Goal: Task Accomplishment & Management: Complete application form

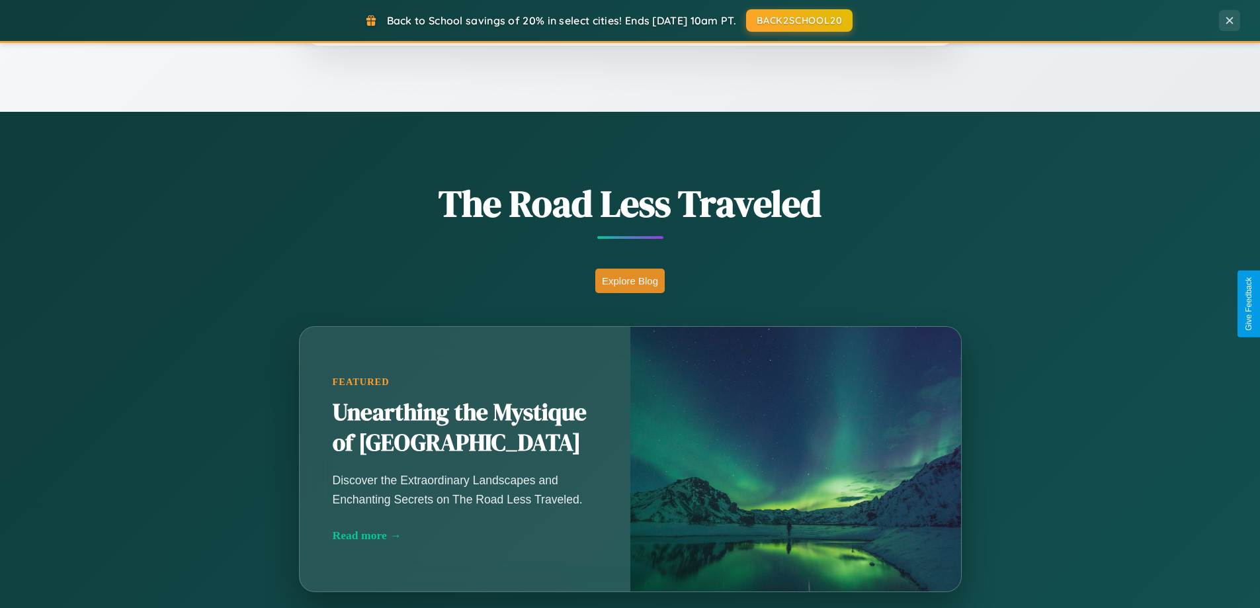
scroll to position [1165, 0]
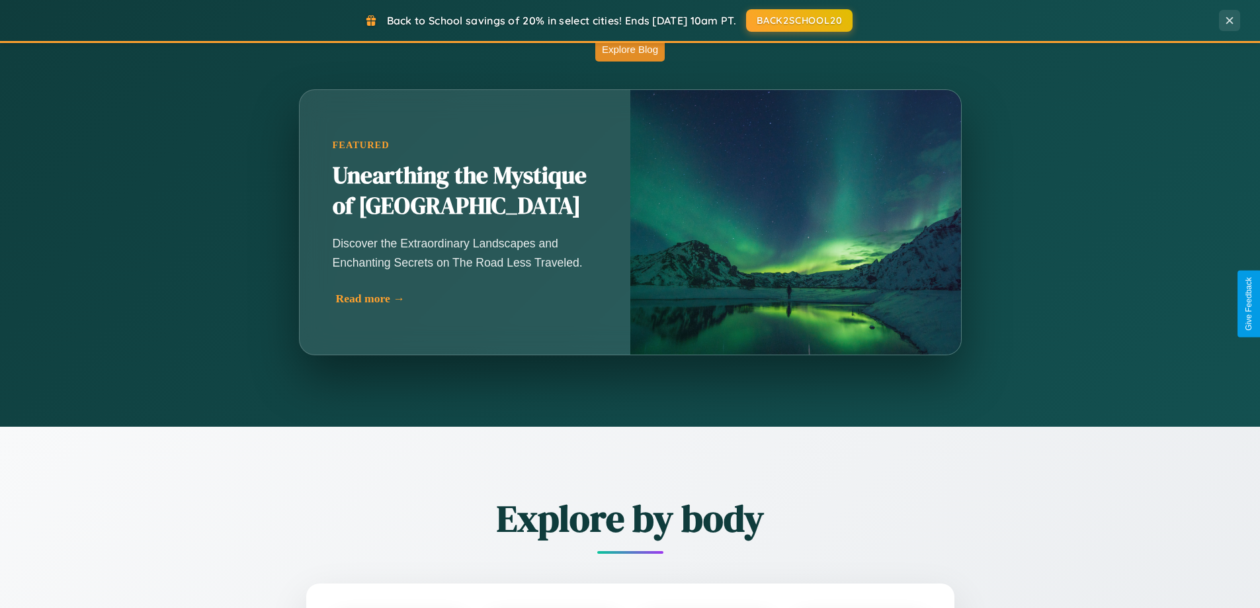
click at [466, 298] on div "Read more →" at bounding box center [468, 299] width 265 height 14
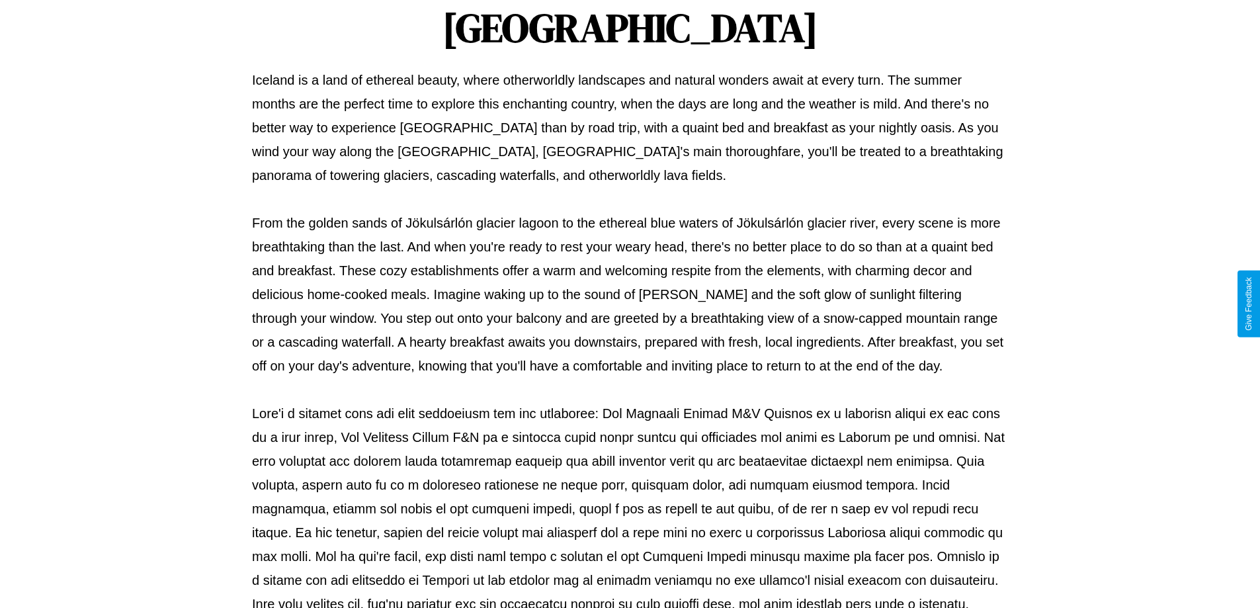
scroll to position [428, 0]
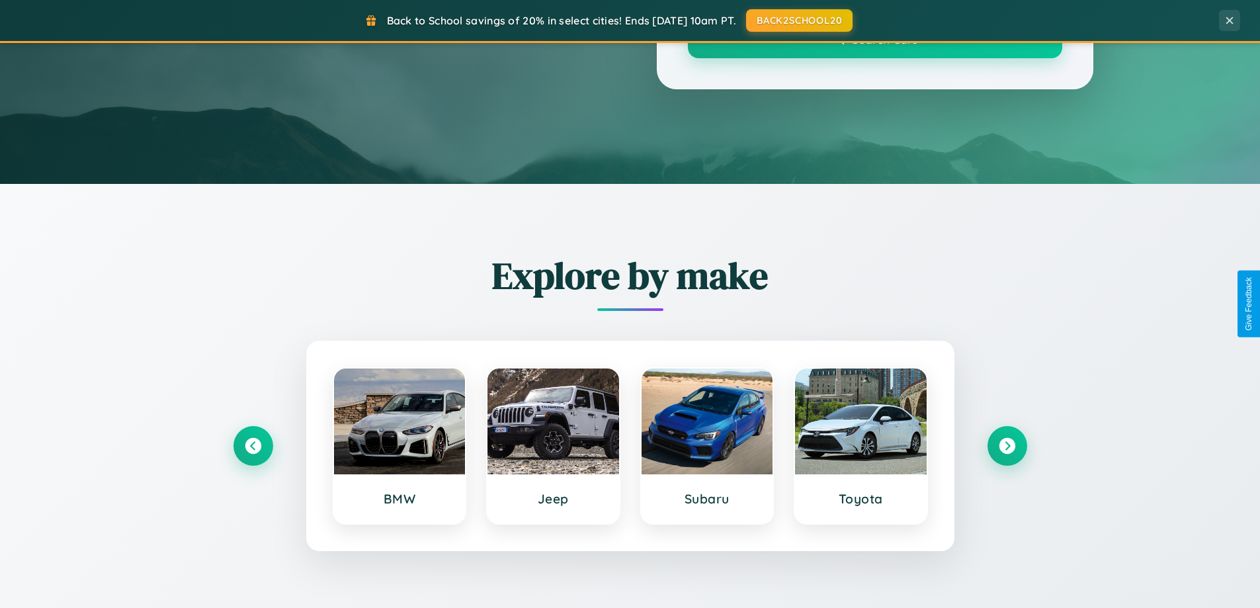
scroll to position [1165, 0]
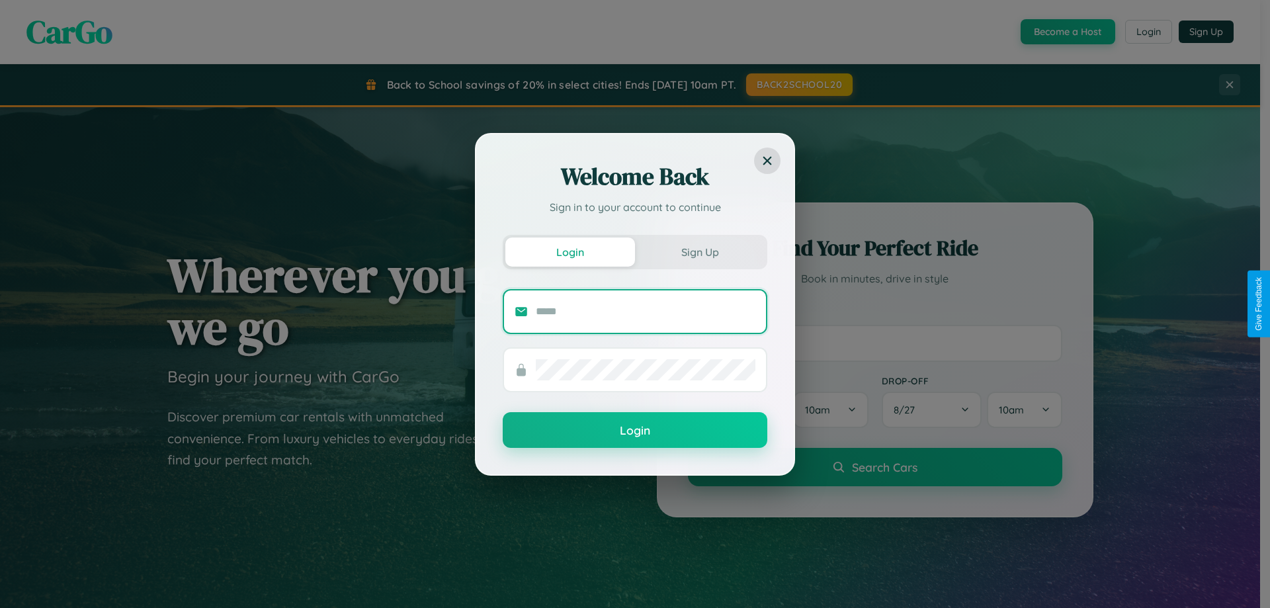
click at [646, 311] on input "text" at bounding box center [646, 311] width 220 height 21
type input "**********"
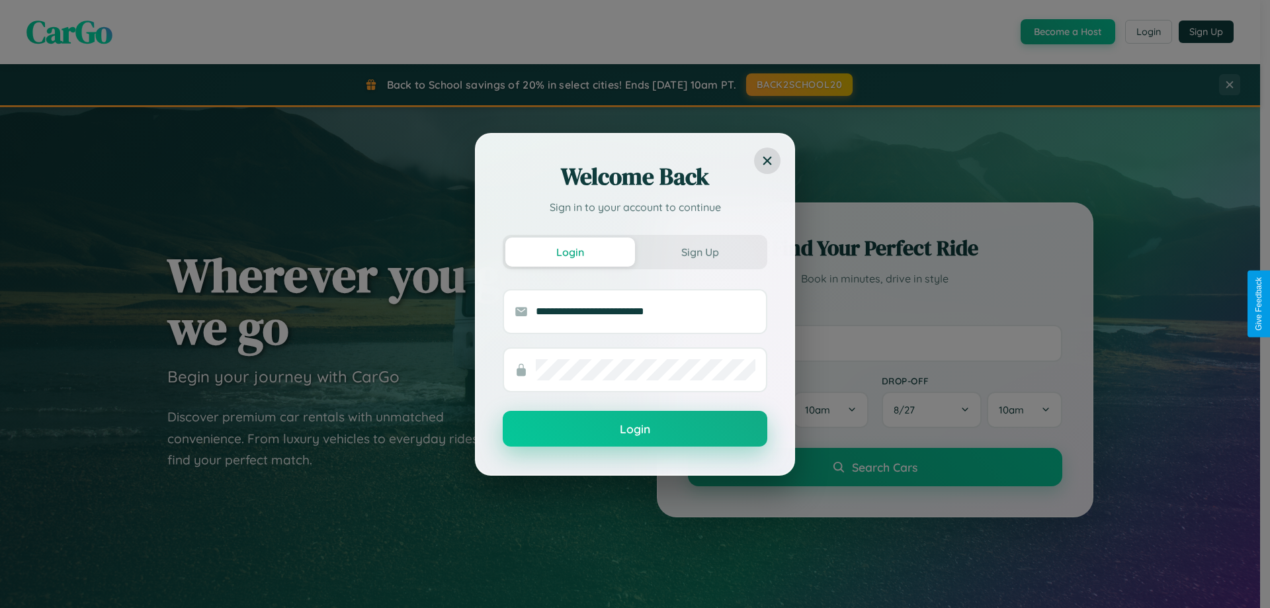
click at [635, 429] on button "Login" at bounding box center [635, 429] width 265 height 36
